Goal: Book appointment/travel/reservation

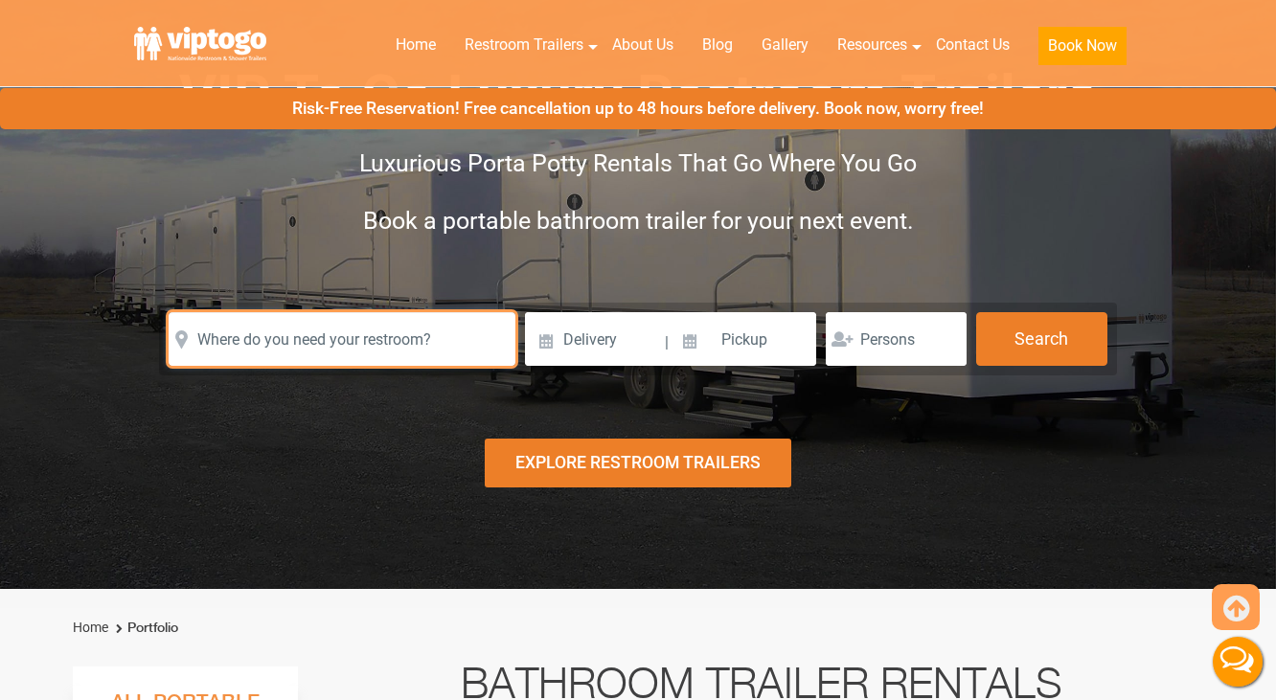
click at [389, 328] on input "text" at bounding box center [342, 339] width 347 height 54
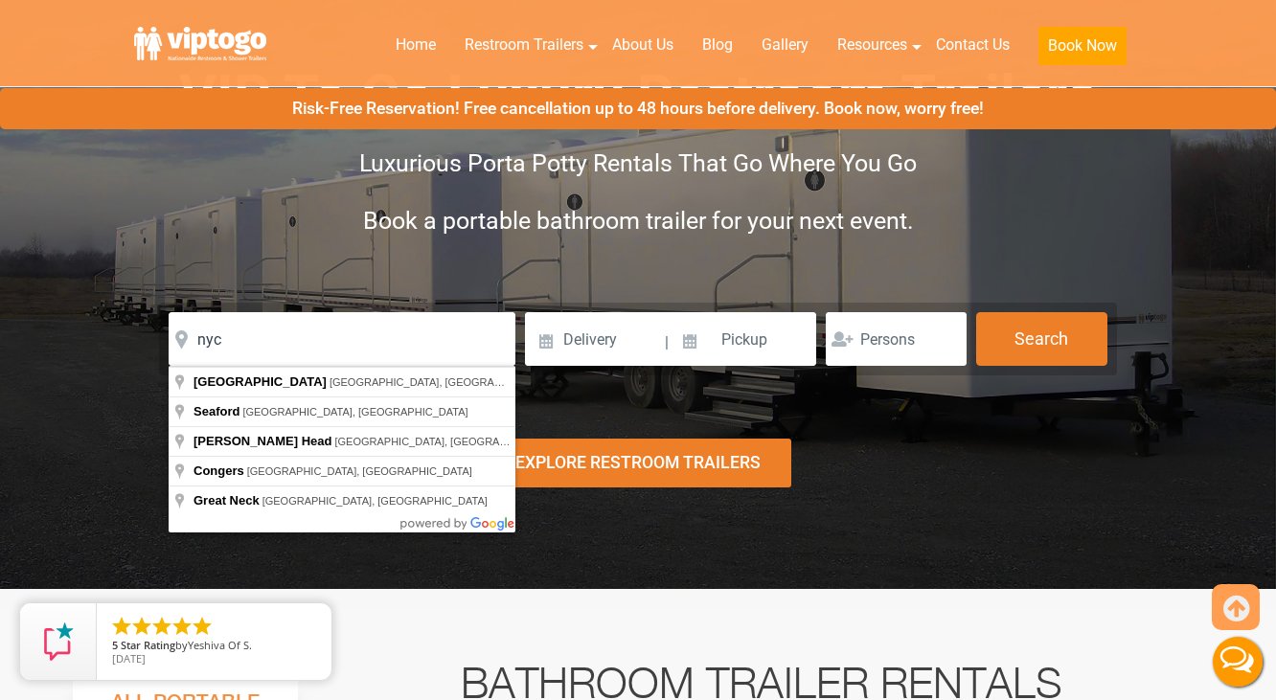
type input "[GEOGRAPHIC_DATA], [GEOGRAPHIC_DATA], [GEOGRAPHIC_DATA]"
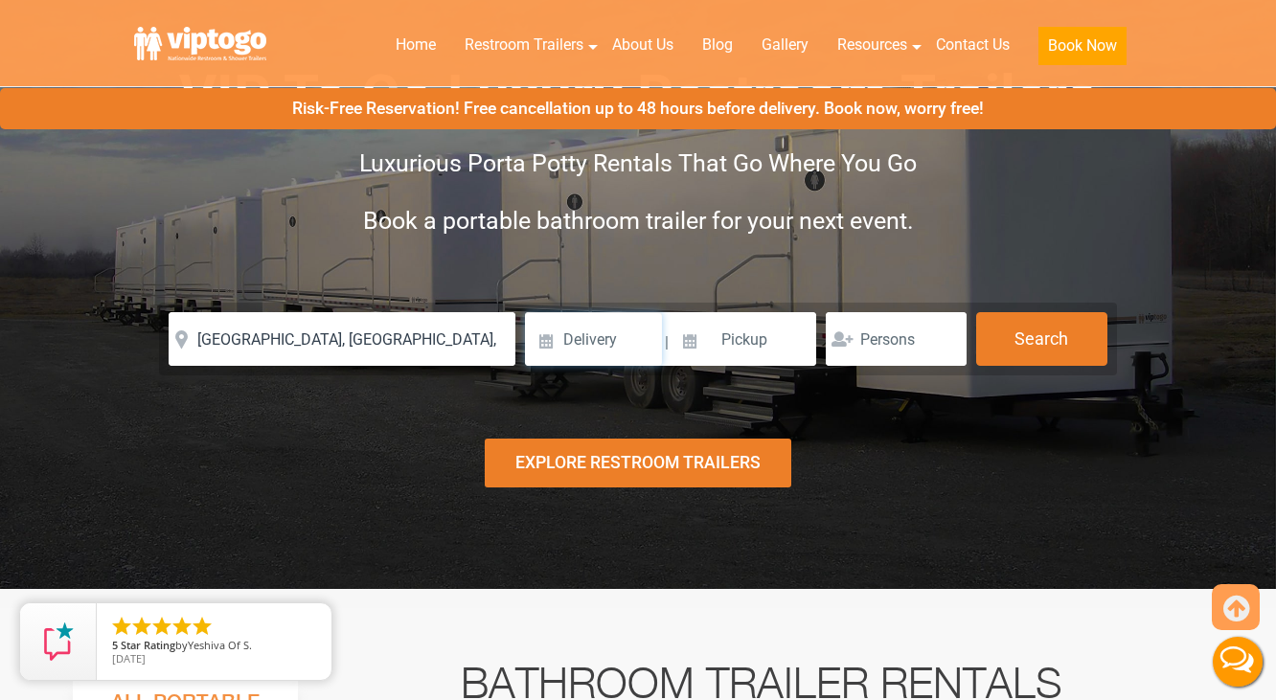
click at [609, 342] on input at bounding box center [593, 339] width 137 height 54
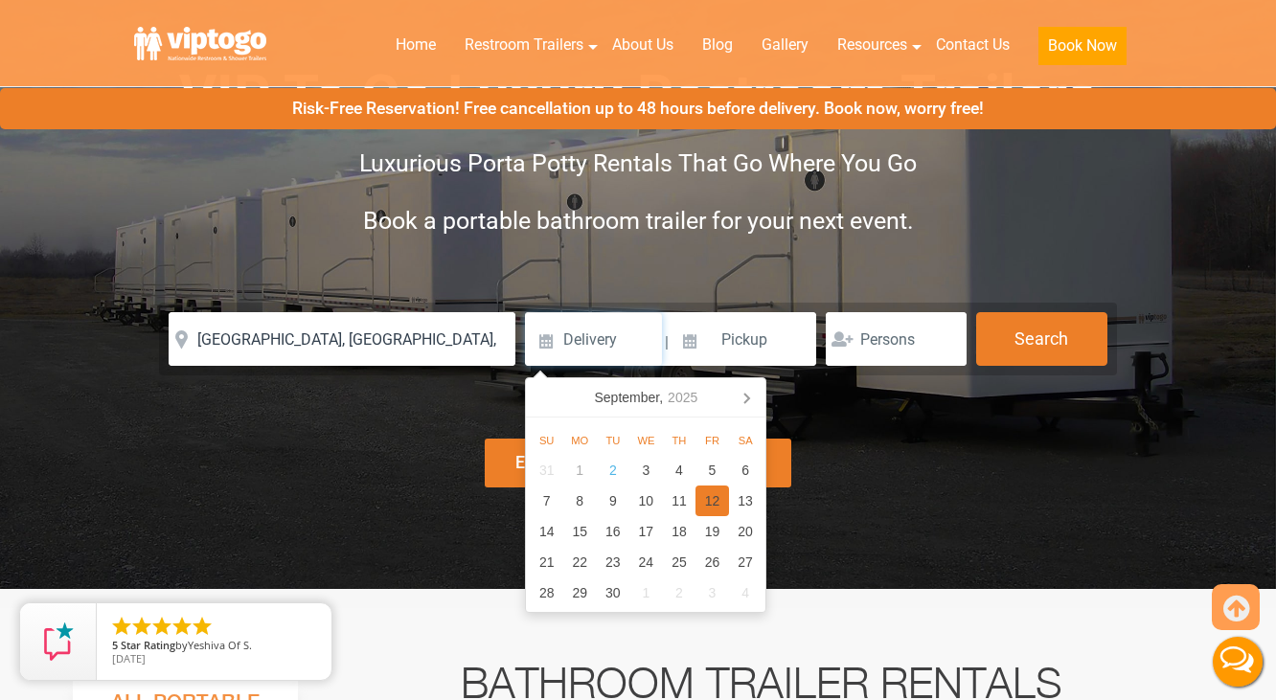
click at [713, 503] on div "12" at bounding box center [712, 501] width 34 height 31
type input "[DATE]"
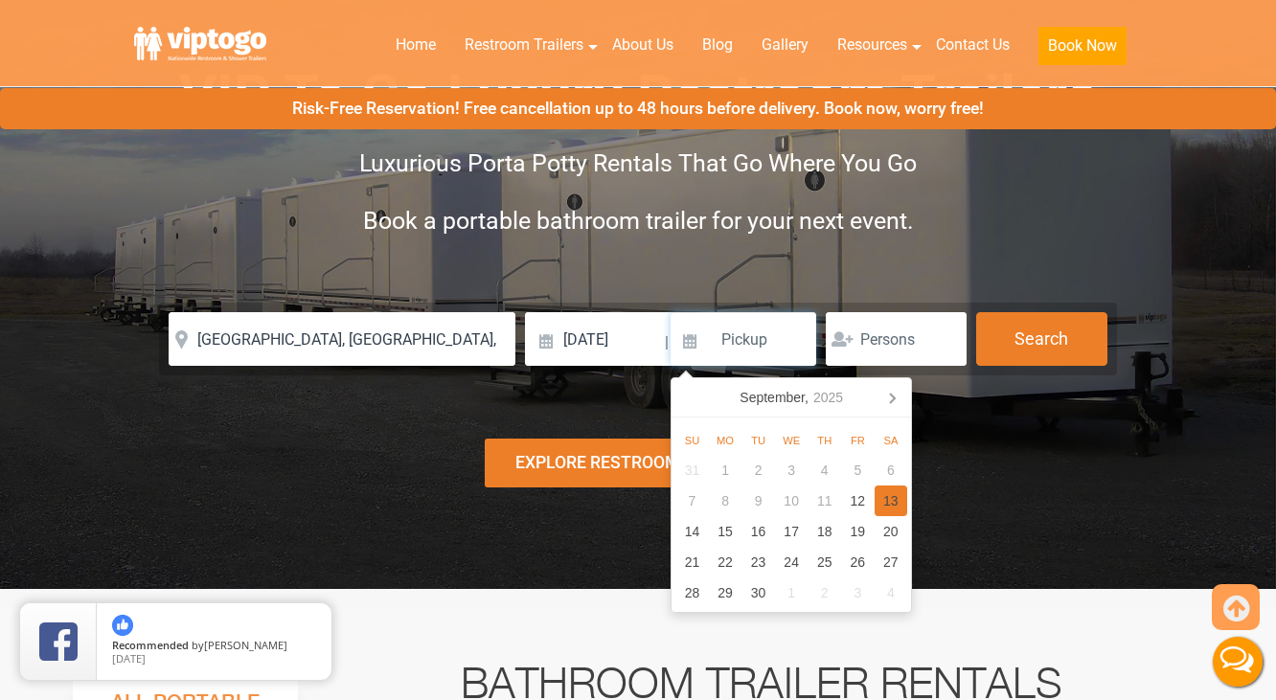
click at [888, 497] on div "13" at bounding box center [892, 501] width 34 height 31
type input "[DATE]"
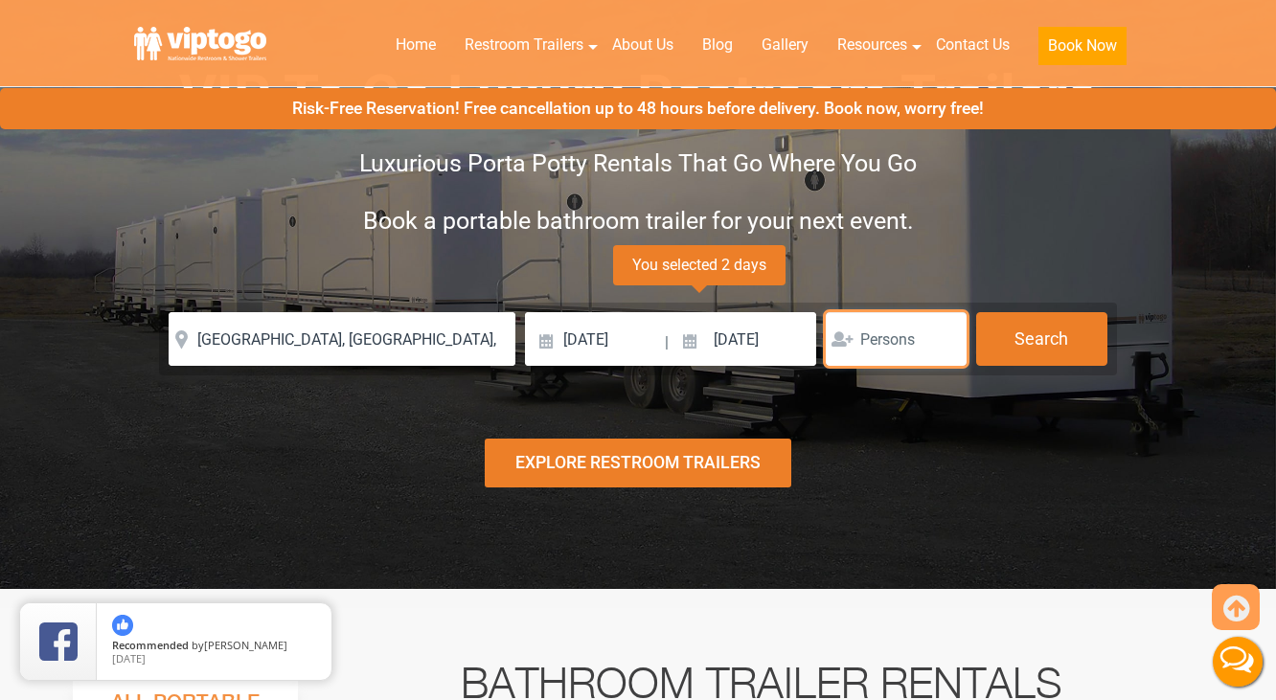
click at [882, 347] on input "number" at bounding box center [896, 339] width 141 height 54
type input "700"
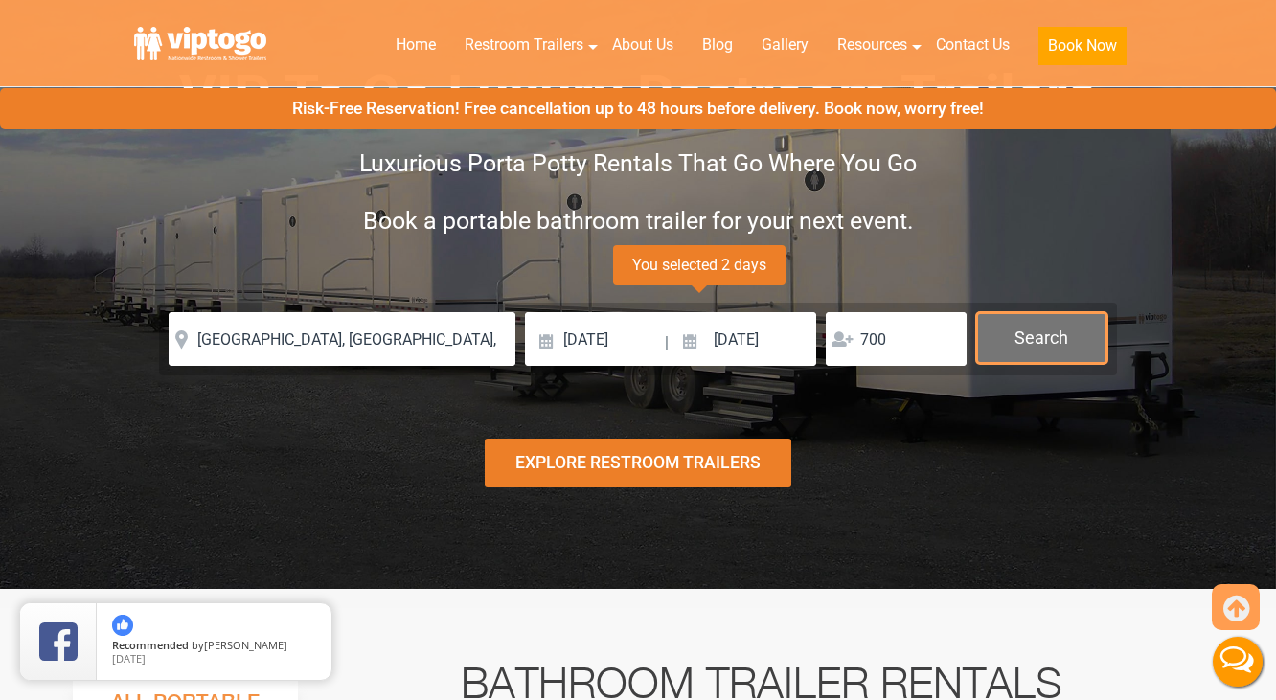
click at [1030, 348] on button "Search" at bounding box center [1041, 338] width 131 height 52
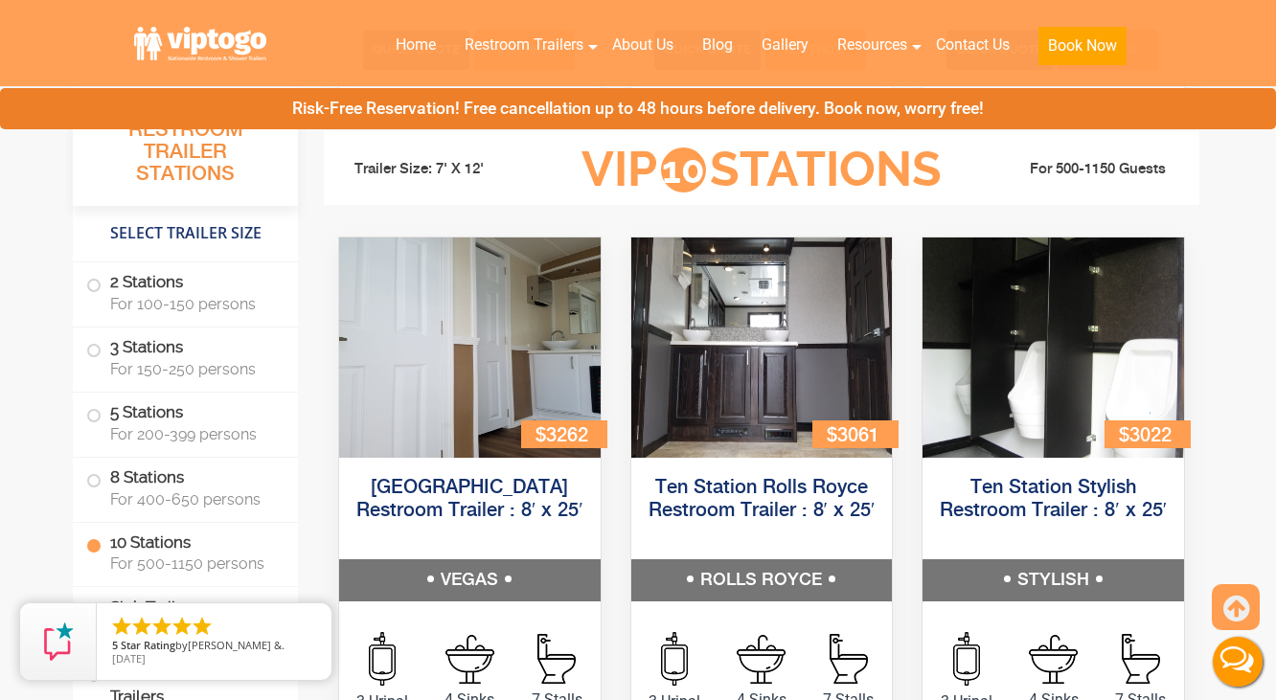
scroll to position [4345, 0]
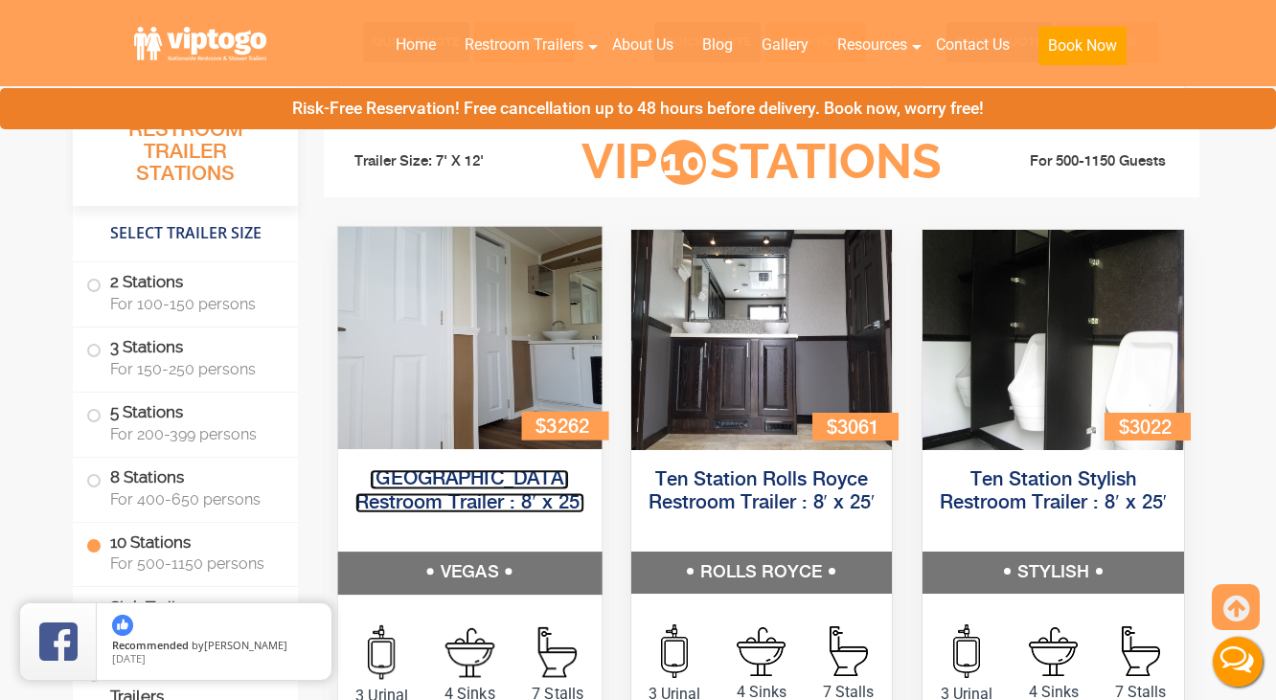
click at [502, 501] on link "[GEOGRAPHIC_DATA] Restroom Trailer : 8′ x 25′" at bounding box center [469, 491] width 229 height 43
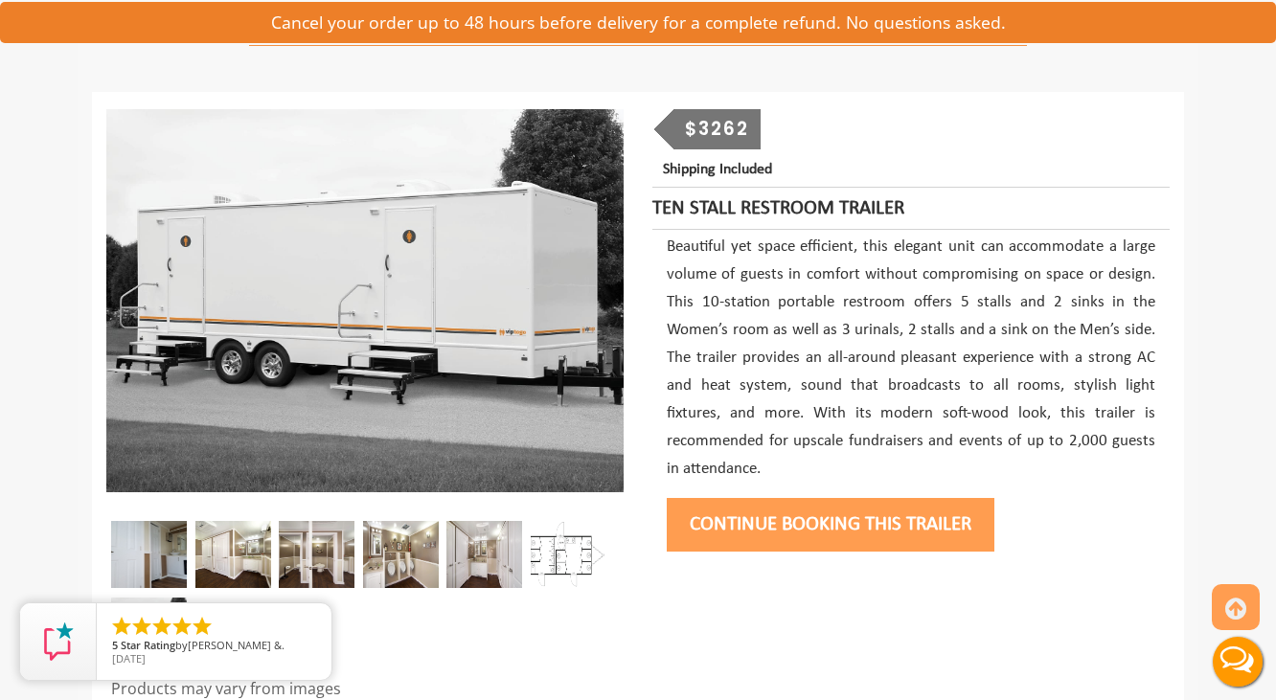
scroll to position [173, 0]
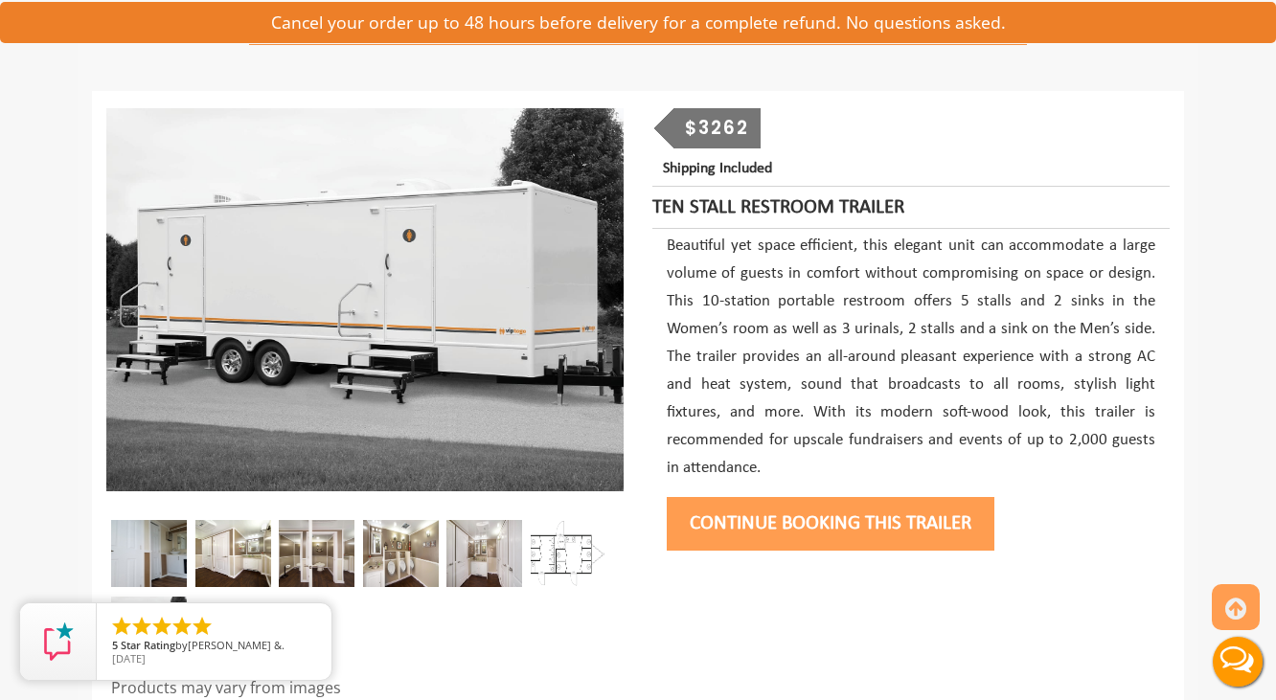
click at [559, 552] on img at bounding box center [568, 553] width 76 height 67
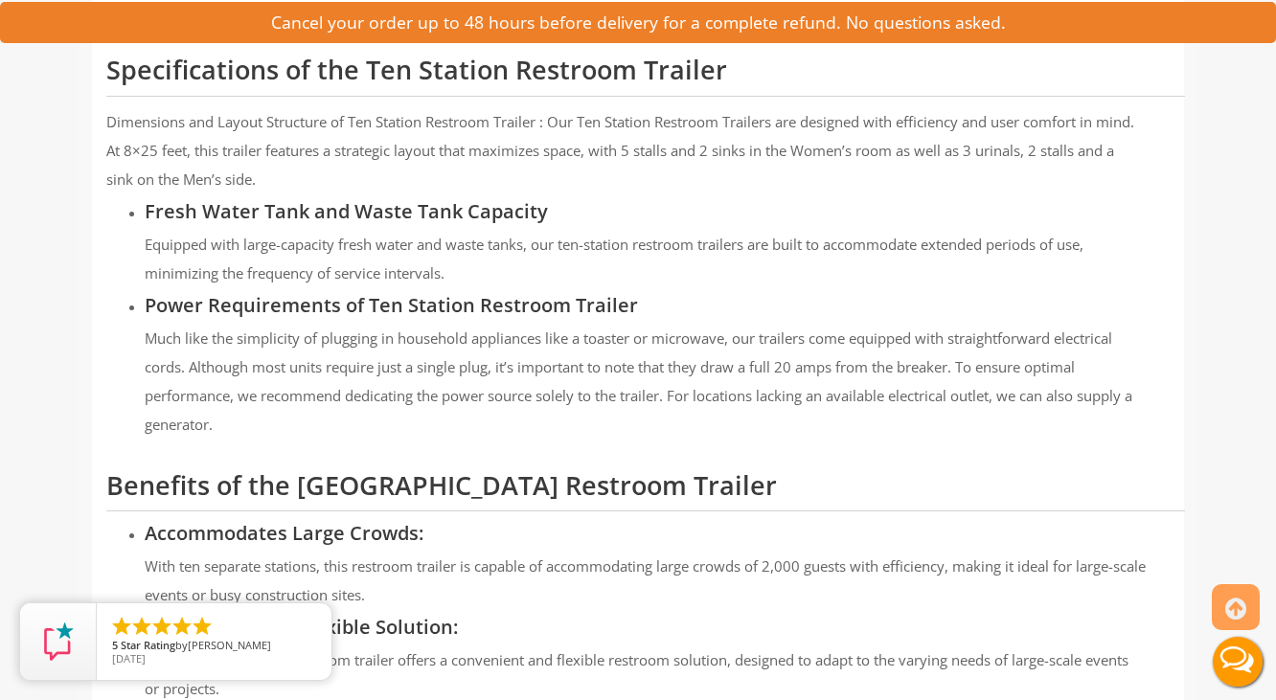
scroll to position [1607, 0]
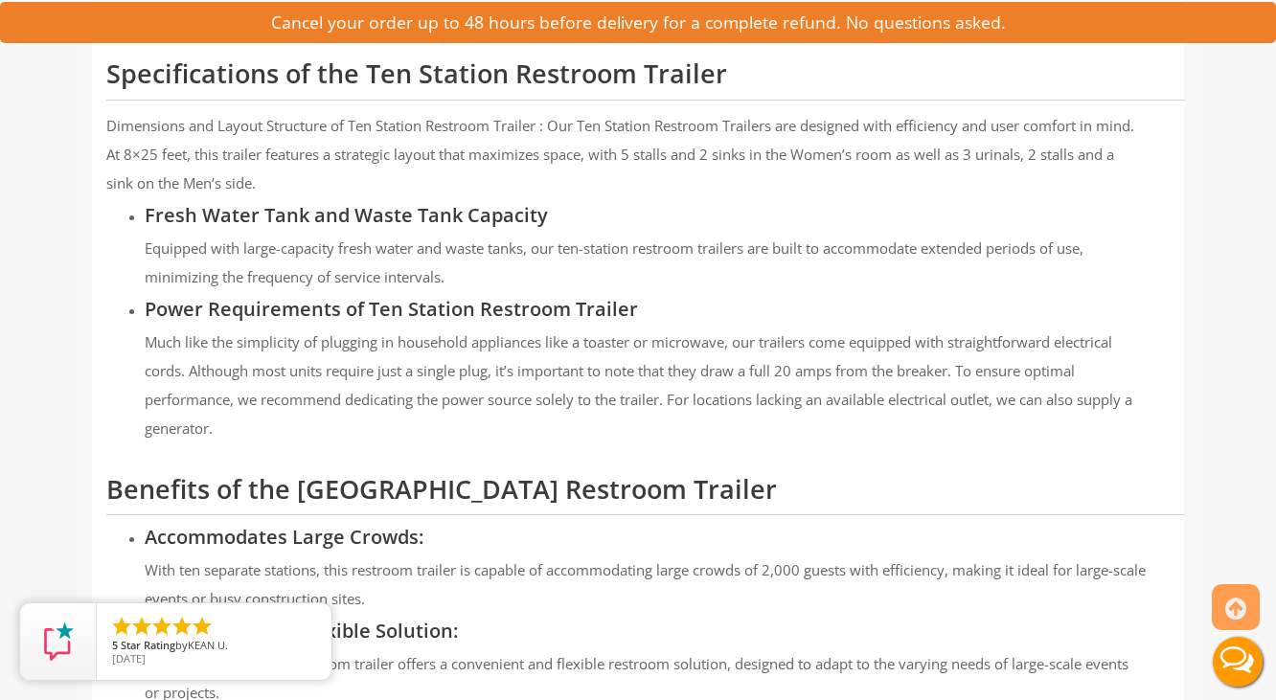
click at [939, 246] on p "Equipped with large-capacity fresh water and waste tanks, our ten-station restr…" at bounding box center [645, 262] width 1001 height 57
click at [703, 152] on p "Dimensions and Layout Structure of Ten Station Restroom Trailer : Our Ten Stati…" at bounding box center [624, 154] width 1037 height 86
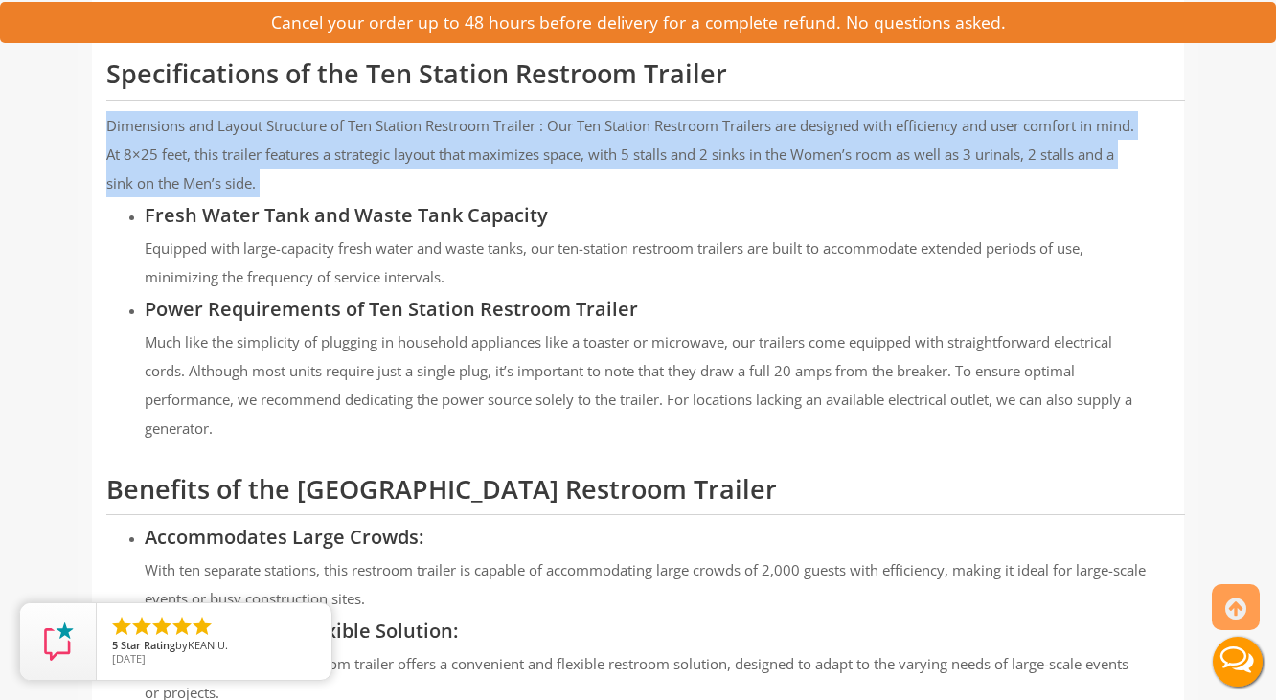
click at [703, 152] on p "Dimensions and Layout Structure of Ten Station Restroom Trailer : Our Ten Stati…" at bounding box center [624, 154] width 1037 height 86
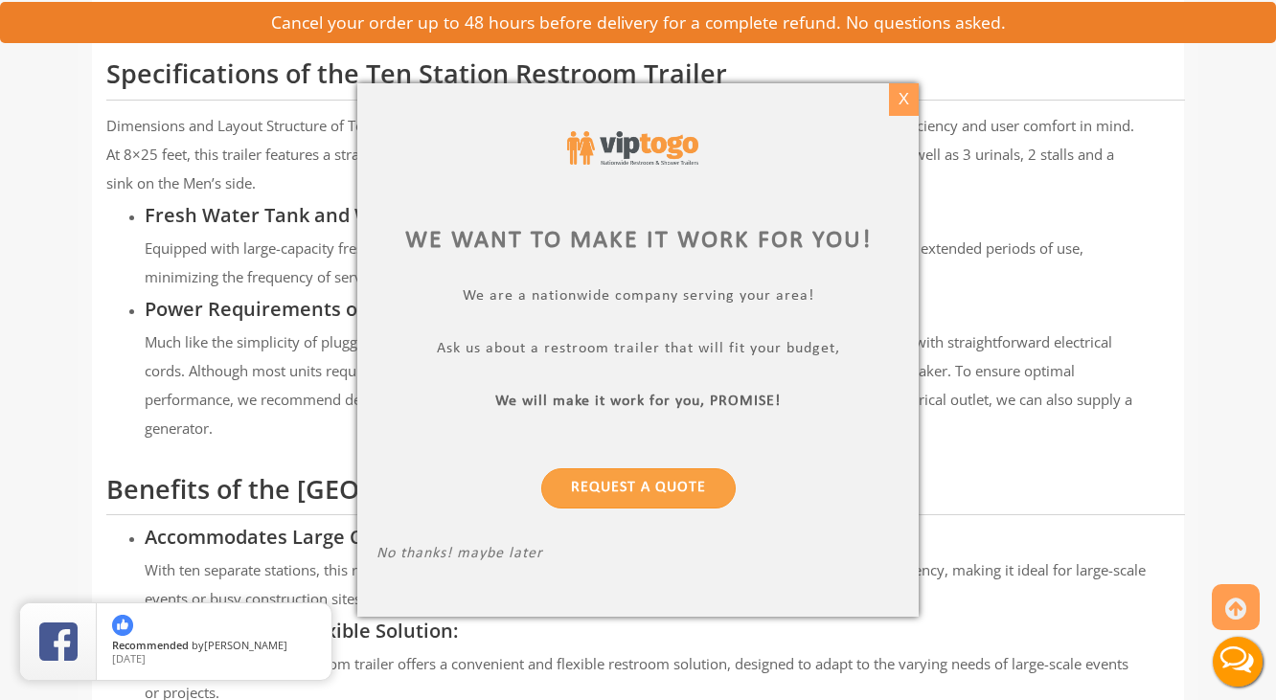
click at [904, 95] on div "X" at bounding box center [904, 99] width 30 height 33
